Goal: Information Seeking & Learning: Learn about a topic

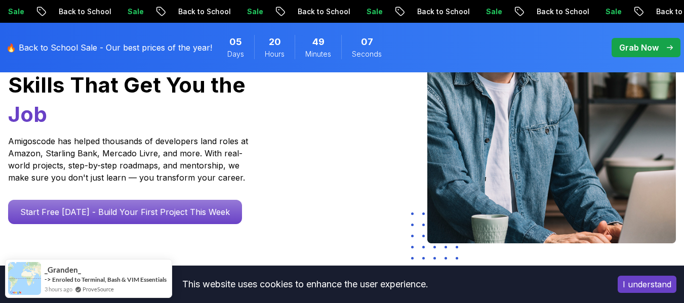
scroll to position [203, 0]
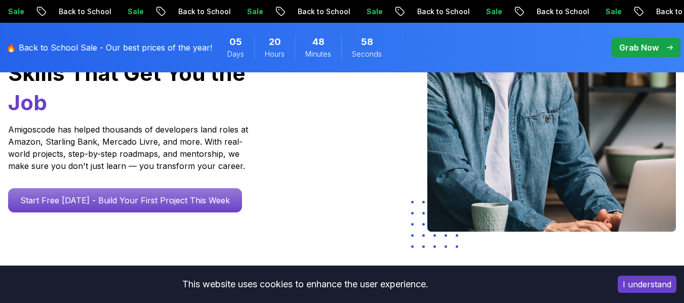
click at [645, 285] on button "I understand" at bounding box center [647, 284] width 59 height 17
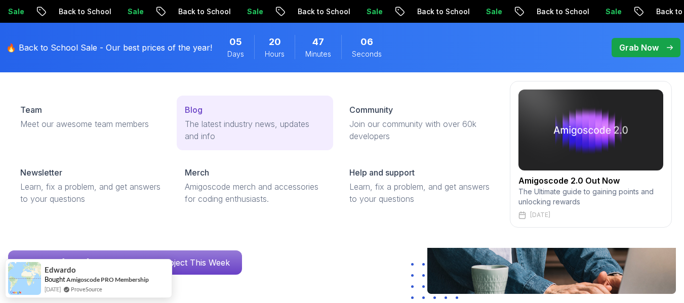
scroll to position [152, 0]
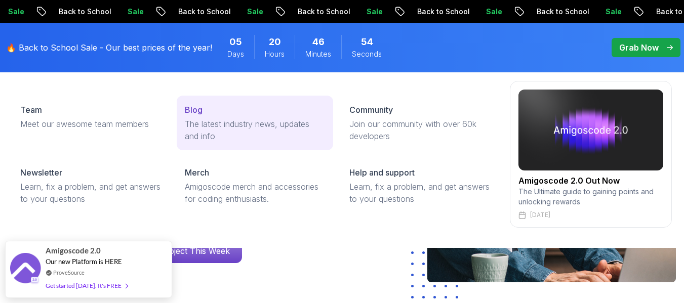
click at [206, 122] on p "The latest industry news, updates and info" at bounding box center [255, 130] width 140 height 24
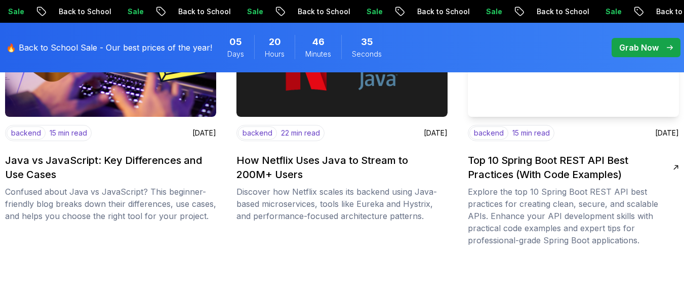
scroll to position [1114, 0]
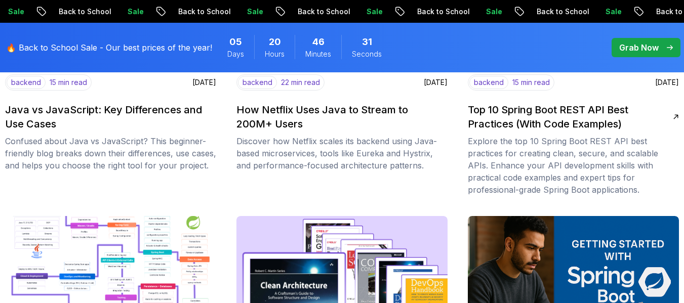
click at [507, 123] on h2 "Top 10 Spring Boot REST API Best Practices (With Code Examples)" at bounding box center [570, 117] width 205 height 28
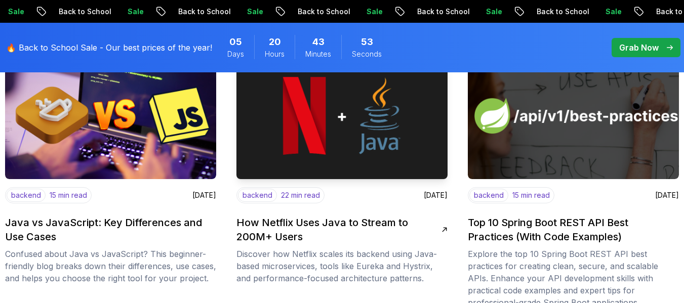
scroll to position [1013, 0]
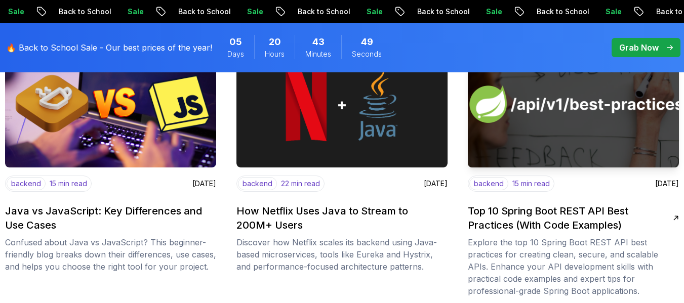
click at [493, 181] on p "backend" at bounding box center [489, 183] width 39 height 13
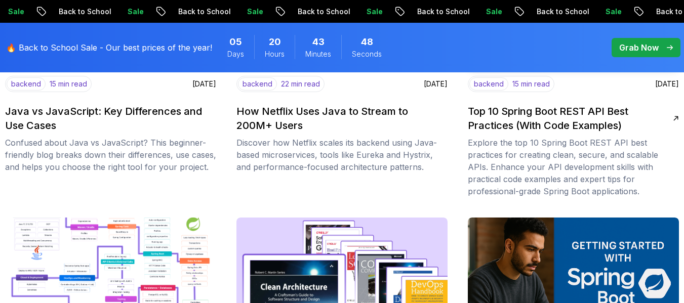
scroll to position [1114, 0]
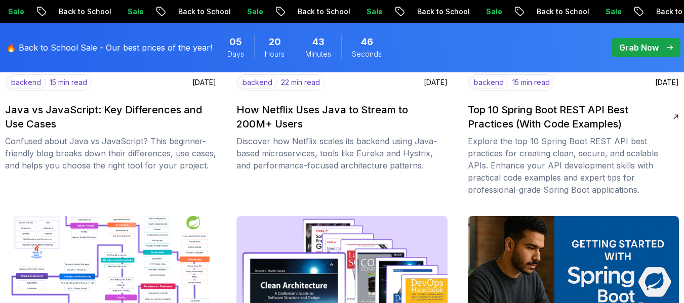
click at [531, 110] on h2 "Top 10 Spring Boot REST API Best Practices (With Code Examples)" at bounding box center [570, 117] width 205 height 28
click at [598, 116] on h2 "Top 10 Spring Boot REST API Best Practices (With Code Examples)" at bounding box center [570, 117] width 205 height 28
click at [592, 149] on p "Explore the top 10 Spring Boot REST API best practices for creating clean, secu…" at bounding box center [573, 165] width 211 height 61
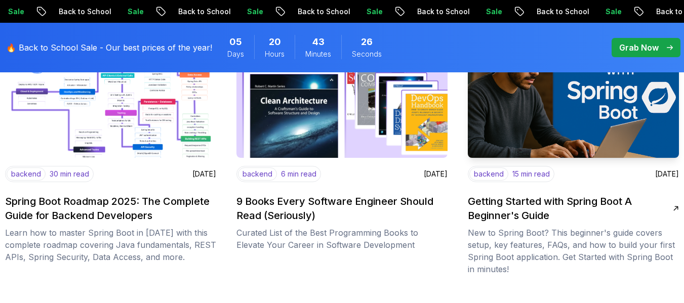
scroll to position [1317, 0]
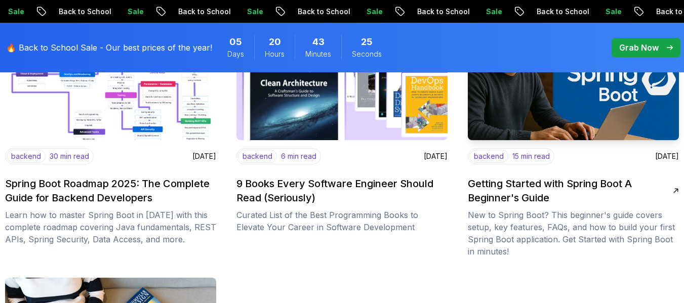
click at [529, 152] on p "15 min read" at bounding box center [531, 156] width 37 height 10
click at [519, 210] on p "New to Spring Boot? This beginner's guide covers setup, key features, FAQs, and…" at bounding box center [573, 233] width 211 height 49
click at [513, 227] on p "New to Spring Boot? This beginner's guide covers setup, key features, FAQs, and…" at bounding box center [573, 233] width 211 height 49
click at [566, 242] on p "New to Spring Boot? This beginner's guide covers setup, key features, FAQs, and…" at bounding box center [573, 233] width 211 height 49
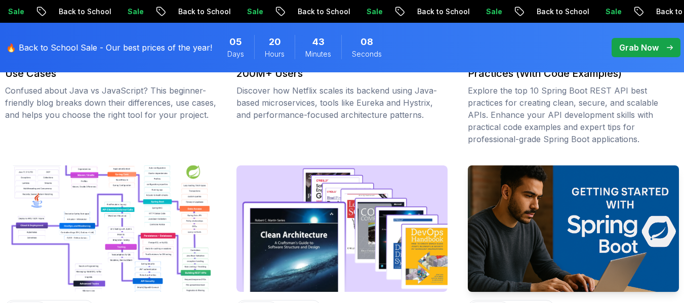
scroll to position [1114, 0]
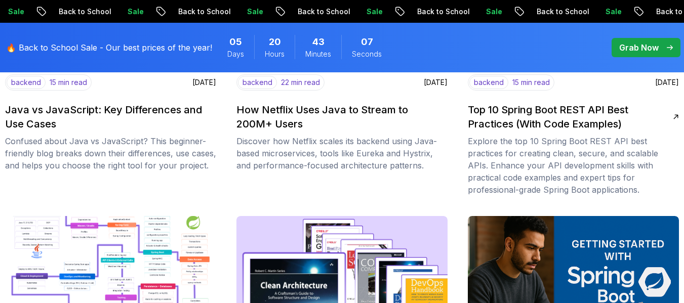
click at [530, 105] on h2 "Top 10 Spring Boot REST API Best Practices (With Code Examples)" at bounding box center [570, 117] width 205 height 28
click at [673, 112] on h2 "Top 10 Spring Boot REST API Best Practices (With Code Examples)" at bounding box center [570, 117] width 205 height 28
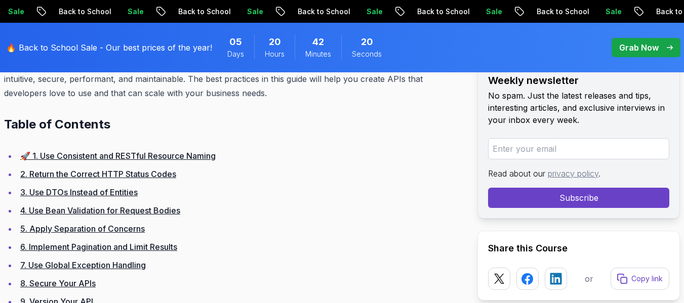
scroll to position [608, 0]
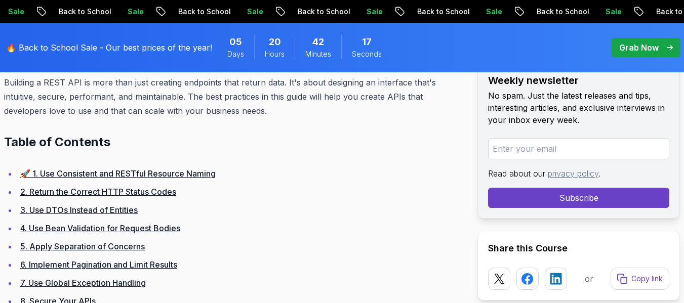
click at [185, 175] on link "🚀 1. Use Consistent and RESTful Resource Naming" at bounding box center [118, 174] width 196 height 10
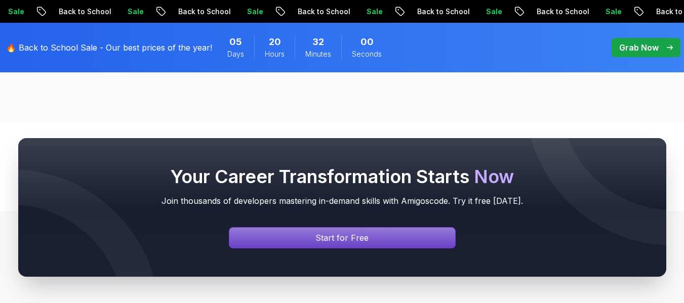
scroll to position [13849, 0]
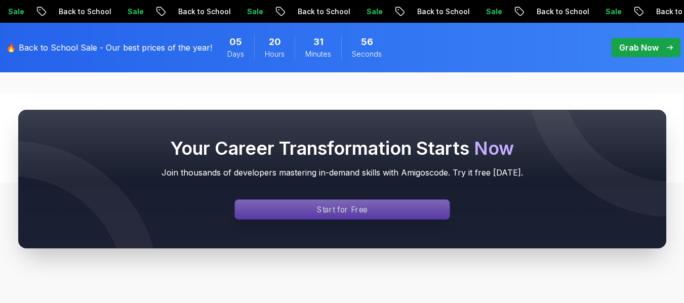
click at [362, 216] on div "Signin page" at bounding box center [342, 209] width 215 height 19
